Goal: Find specific page/section: Find specific page/section

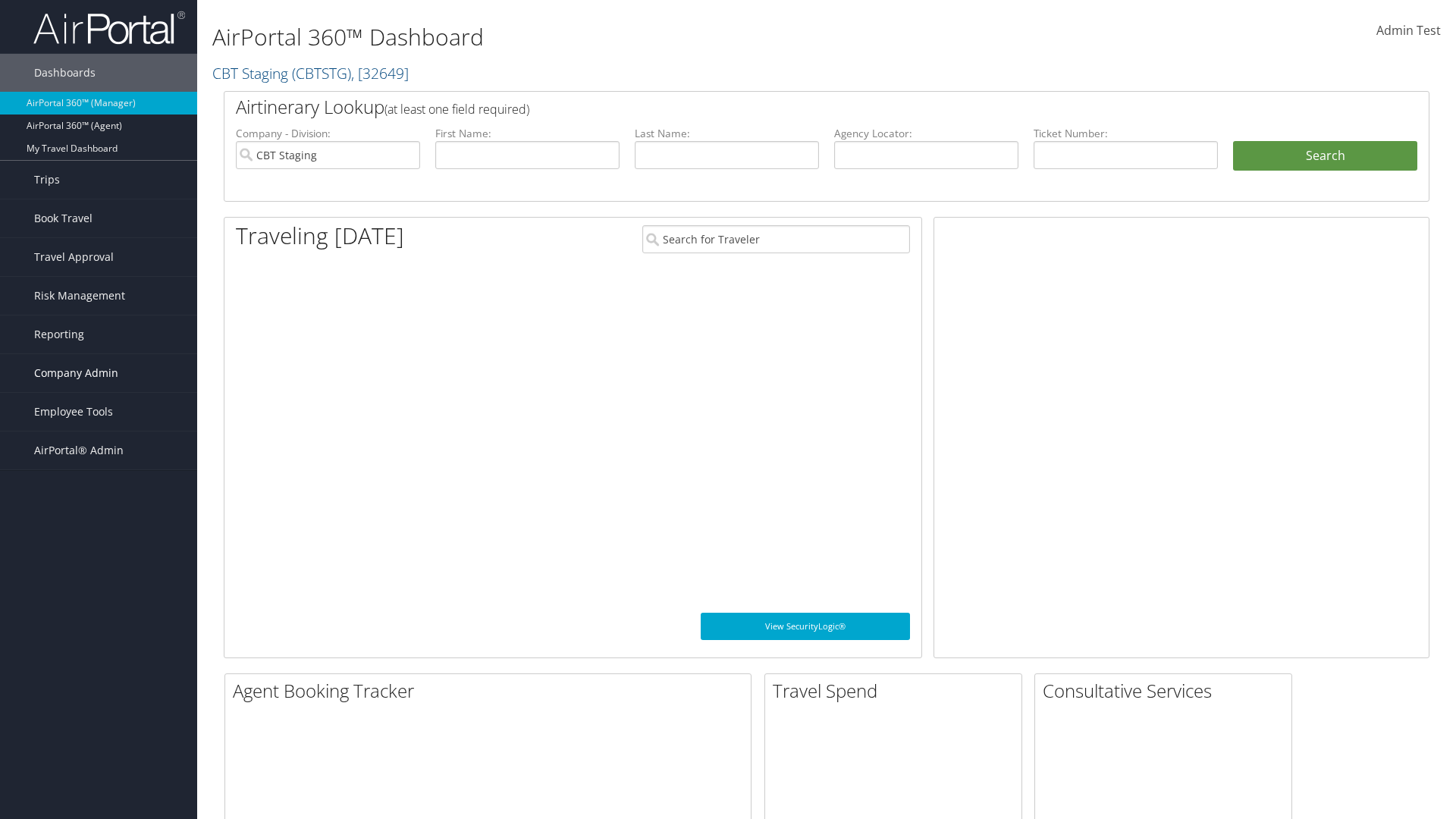
click at [99, 373] on span "Company Admin" at bounding box center [76, 373] width 84 height 38
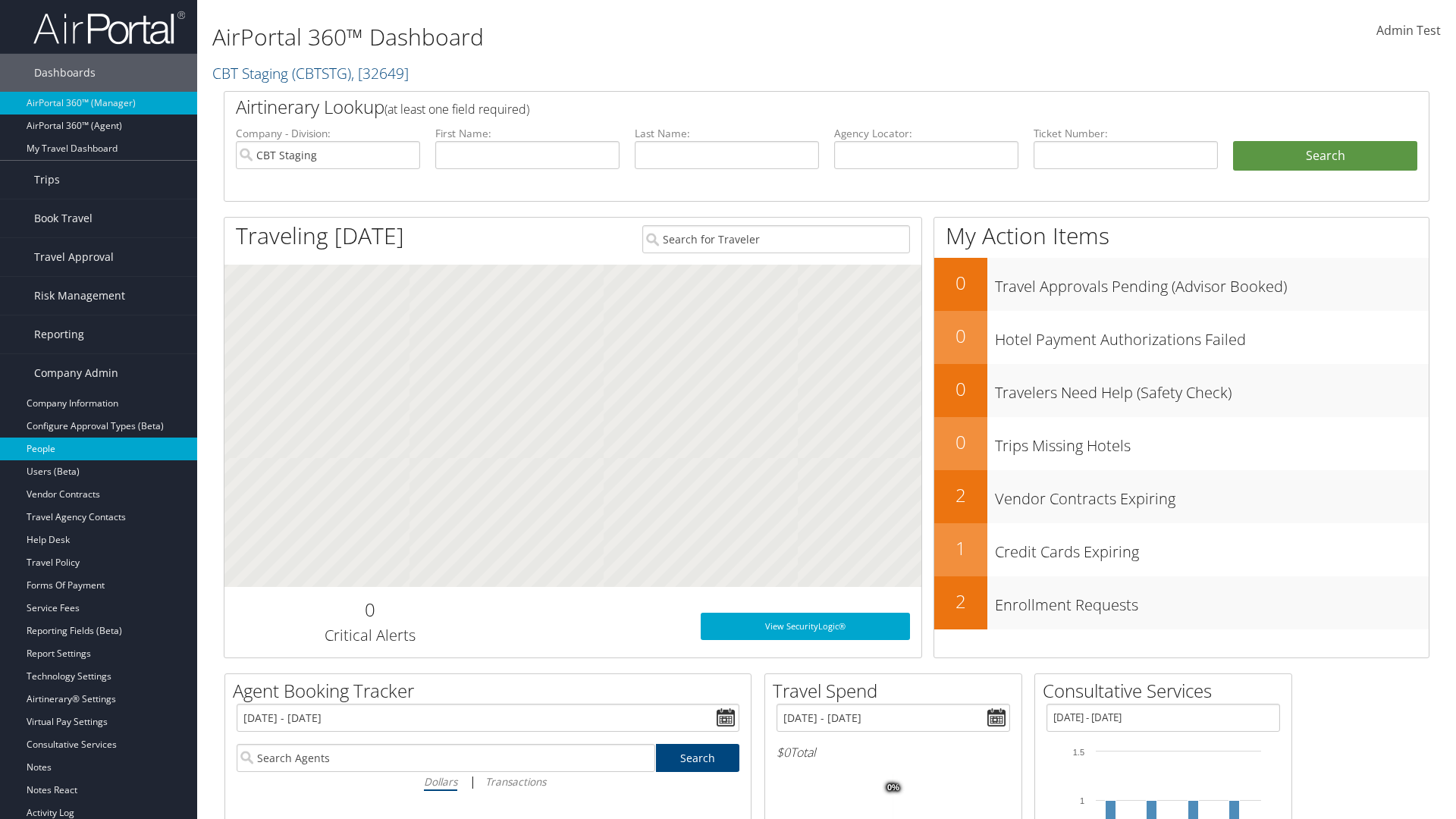
click at [99, 449] on link "People" at bounding box center [98, 449] width 197 height 23
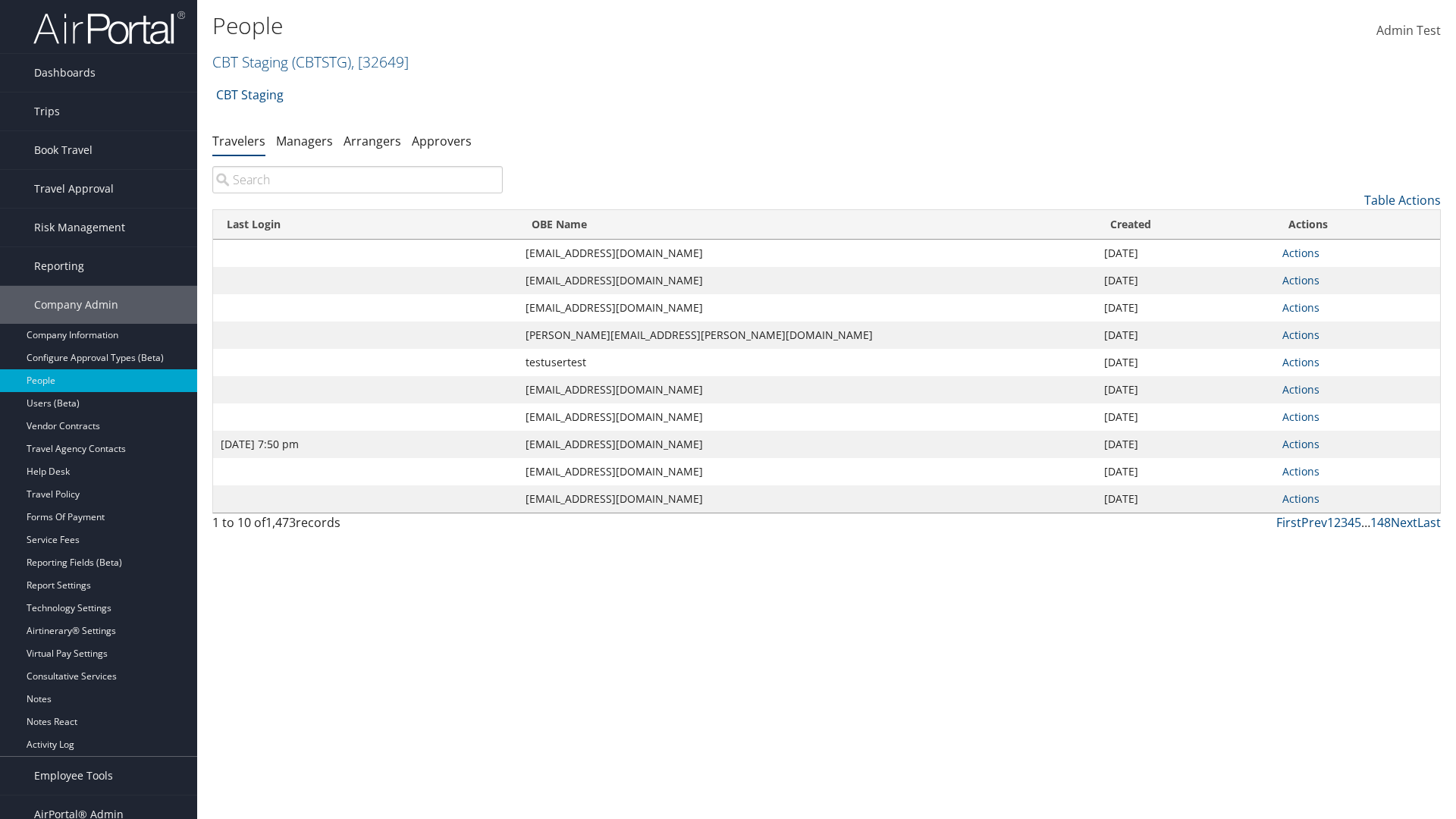
click at [358, 179] on input "search" at bounding box center [358, 180] width 290 height 28
type input "Jan 9, 2024 7:50 pm"
